Goal: Task Accomplishment & Management: Manage account settings

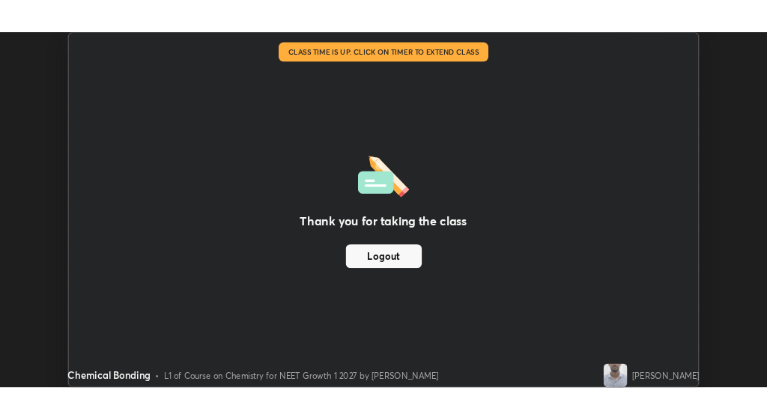
scroll to position [444, 958]
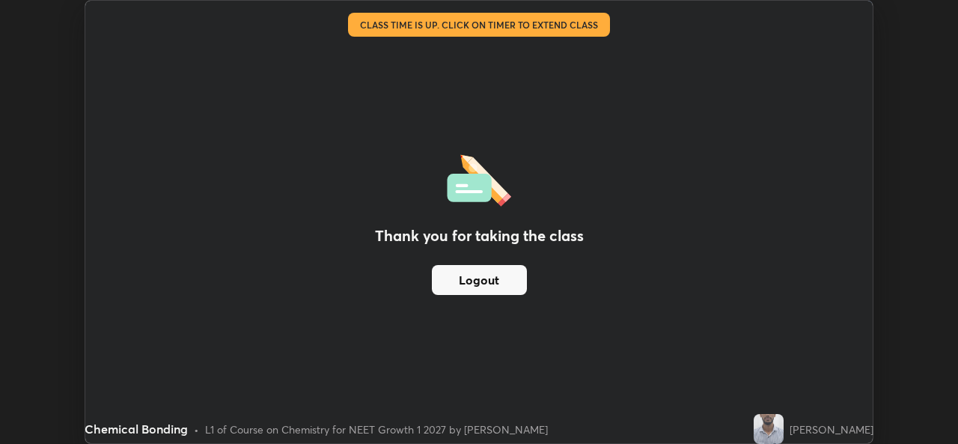
click at [488, 278] on button "Logout" at bounding box center [479, 280] width 95 height 30
click at [493, 284] on button "Logout" at bounding box center [479, 280] width 95 height 30
click at [498, 282] on button "Logout" at bounding box center [479, 280] width 95 height 30
click at [484, 287] on button "Logout" at bounding box center [479, 280] width 95 height 30
click at [493, 286] on button "Logout" at bounding box center [479, 280] width 95 height 30
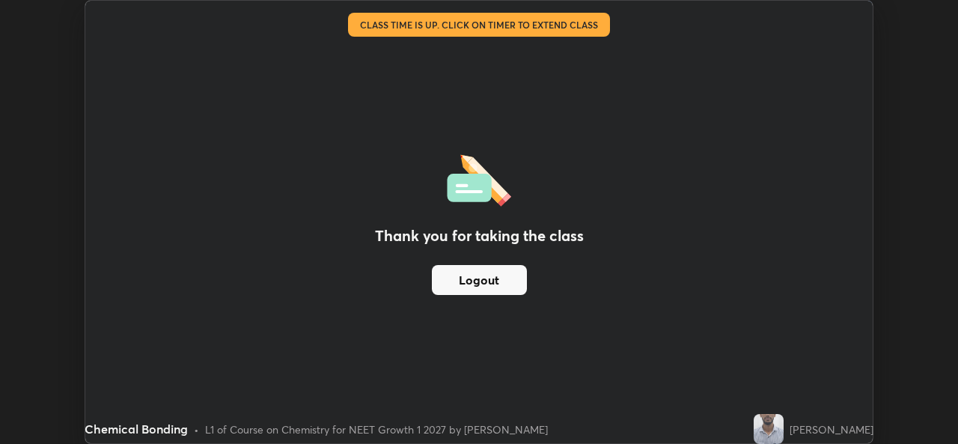
click at [493, 289] on button "Logout" at bounding box center [479, 280] width 95 height 30
click at [493, 290] on button "Logout" at bounding box center [479, 280] width 95 height 30
click at [493, 286] on button "Logout" at bounding box center [479, 280] width 95 height 30
click at [490, 284] on button "Logout" at bounding box center [479, 280] width 95 height 30
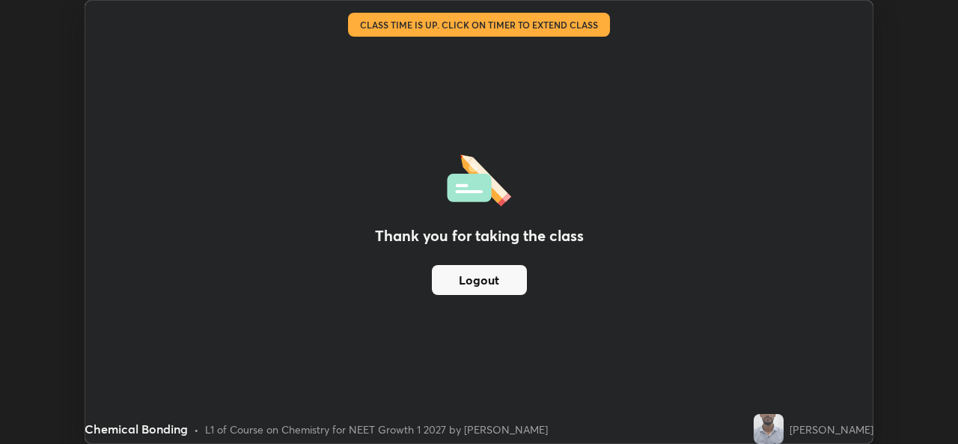
click at [493, 279] on button "Logout" at bounding box center [479, 280] width 95 height 30
click at [500, 283] on button "Logout" at bounding box center [479, 280] width 95 height 30
click at [499, 283] on button "Logout" at bounding box center [479, 280] width 95 height 30
click at [494, 281] on button "Logout" at bounding box center [479, 280] width 95 height 30
click at [491, 280] on button "Logout" at bounding box center [479, 280] width 95 height 30
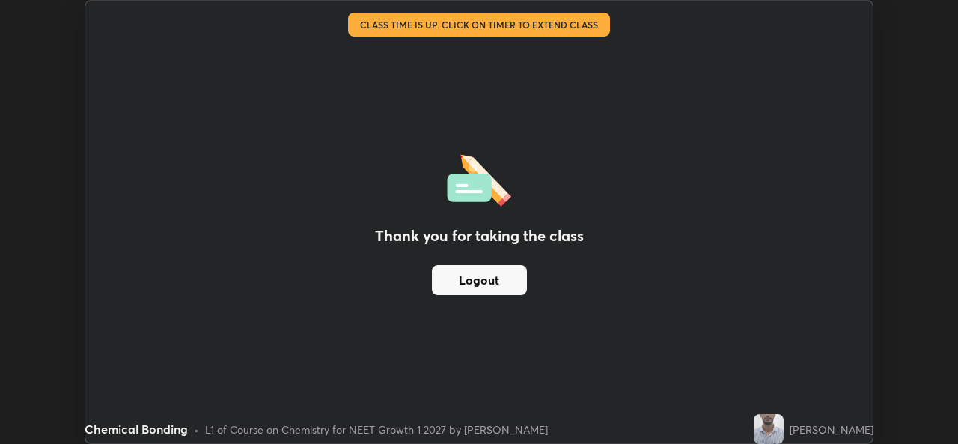
click at [488, 279] on button "Logout" at bounding box center [479, 280] width 95 height 30
click at [485, 278] on button "Logout" at bounding box center [479, 280] width 95 height 30
